Goal: Navigation & Orientation: Find specific page/section

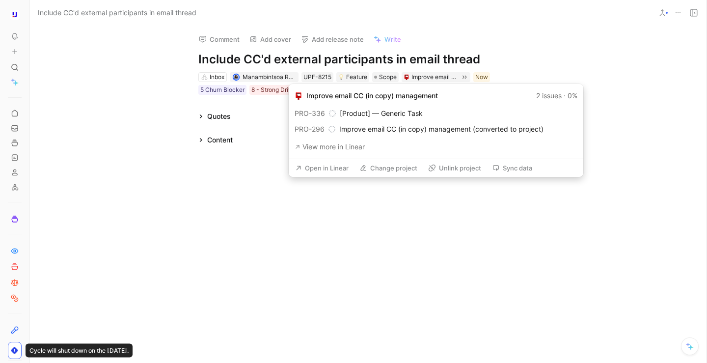
click at [335, 167] on button "Open in Linear" at bounding box center [322, 168] width 62 height 14
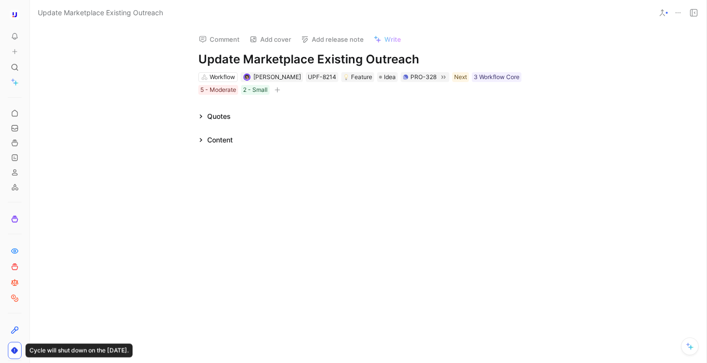
click at [220, 141] on div "Content" at bounding box center [220, 140] width 26 height 12
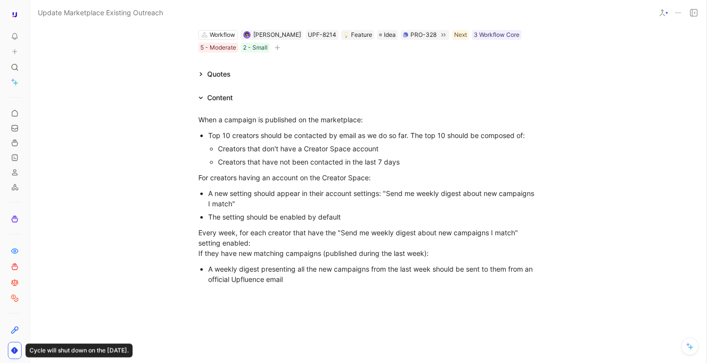
scroll to position [48, 0]
